Goal: Transaction & Acquisition: Download file/media

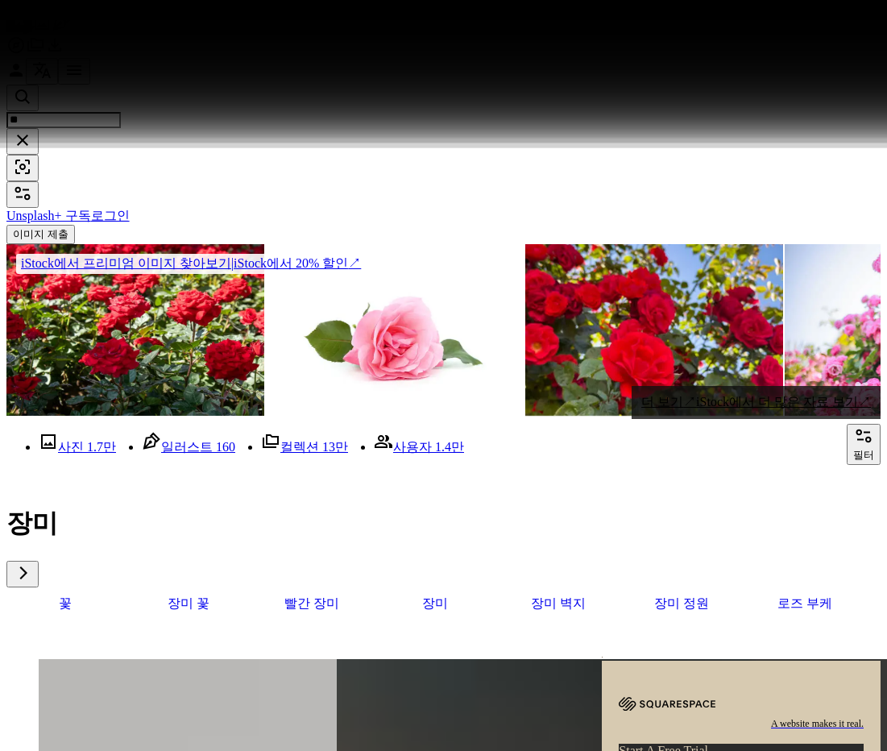
scroll to position [9780, 0]
